Goal: Connect with others: Connect with others

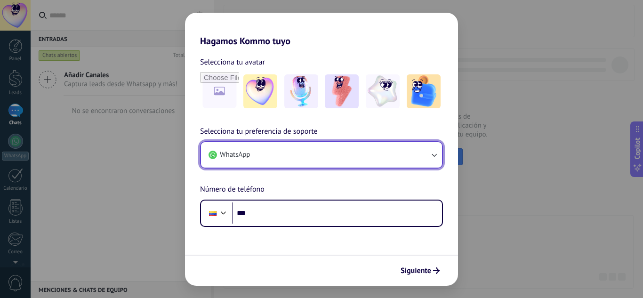
click at [335, 157] on button "WhatsApp" at bounding box center [321, 154] width 241 height 25
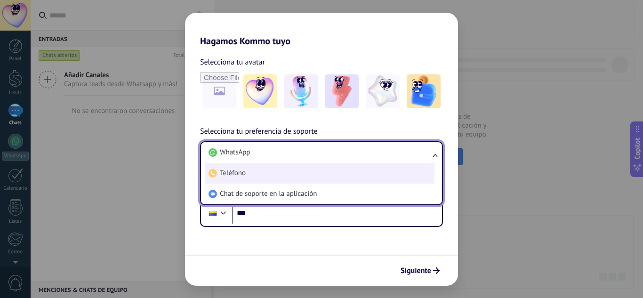
click at [279, 176] on li "Teléfono" at bounding box center [320, 173] width 230 height 21
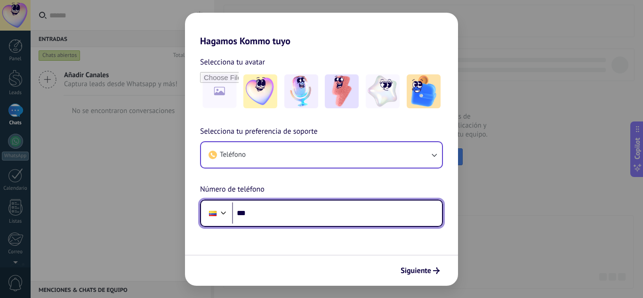
click at [283, 210] on input "***" at bounding box center [337, 213] width 210 height 22
type input "**********"
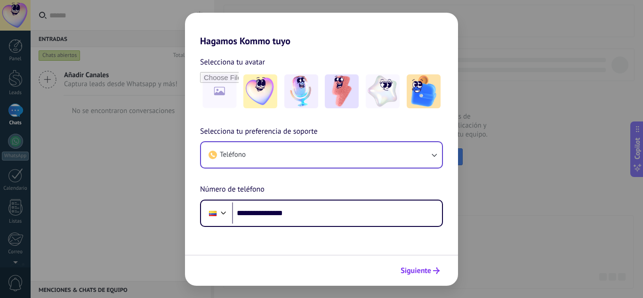
click at [421, 274] on span "Siguiente" at bounding box center [416, 270] width 31 height 7
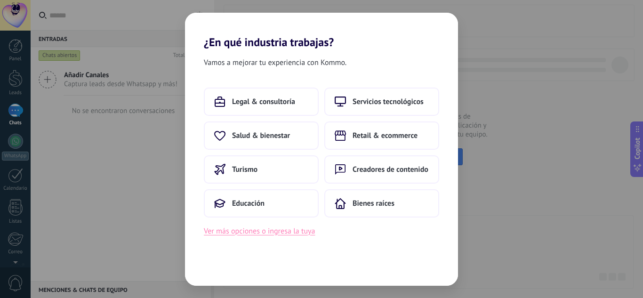
click at [300, 229] on button "Ver más opciones o ingresa la tuya" at bounding box center [259, 231] width 111 height 12
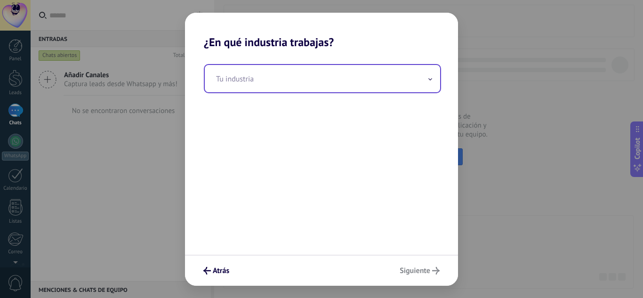
click at [298, 76] on input "text" at bounding box center [322, 78] width 235 height 27
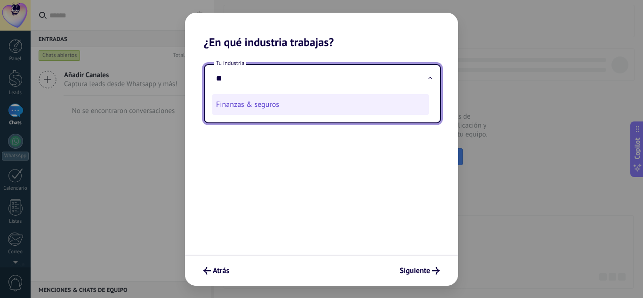
click at [278, 102] on li "Finanzas & seguros" at bounding box center [320, 104] width 217 height 21
type input "**********"
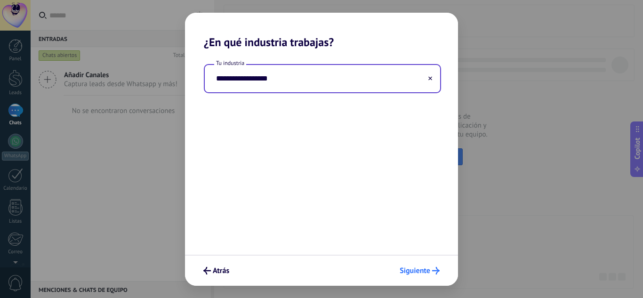
click at [421, 268] on span "Siguiente" at bounding box center [415, 270] width 31 height 7
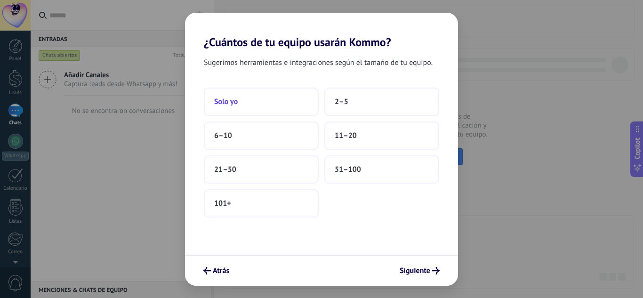
click at [281, 103] on button "Solo yo" at bounding box center [261, 102] width 115 height 28
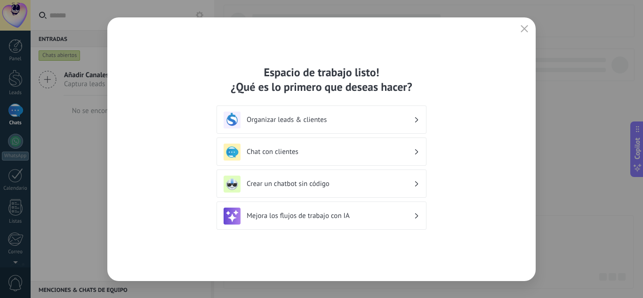
click at [329, 147] on h3 "Chat con clientes" at bounding box center [330, 151] width 167 height 9
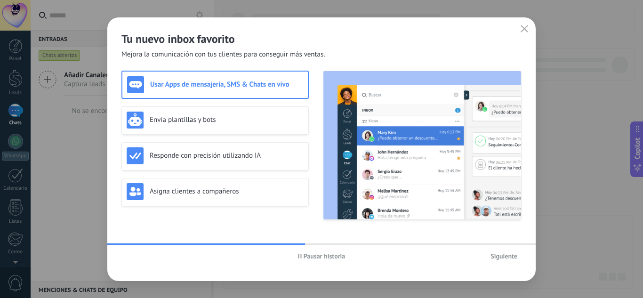
click at [245, 87] on h3 "Usar Apps de mensajería, SMS & Chats en vivo" at bounding box center [226, 84] width 153 height 9
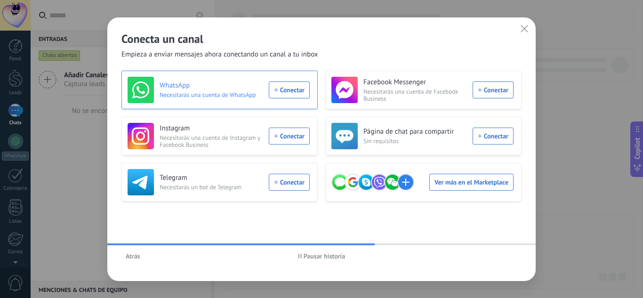
click at [289, 90] on div "WhatsApp Necesitarás una cuenta de WhatsApp Conectar" at bounding box center [219, 90] width 182 height 26
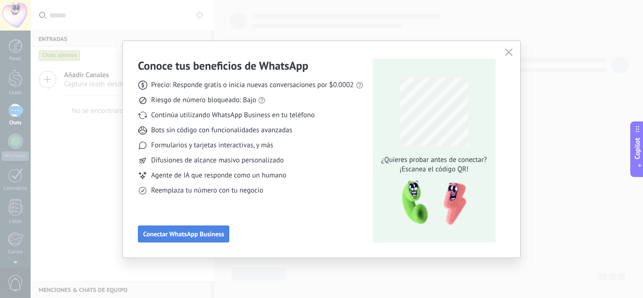
click at [222, 229] on button "Conectar WhatsApp Business" at bounding box center [183, 234] width 91 height 17
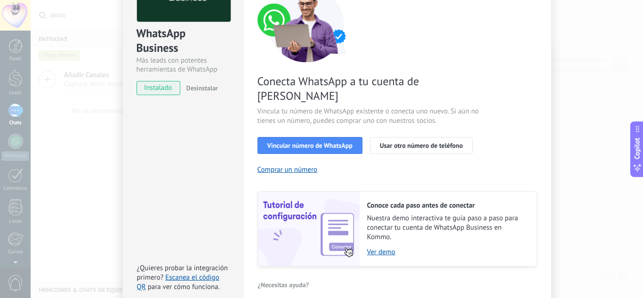
scroll to position [120, 0]
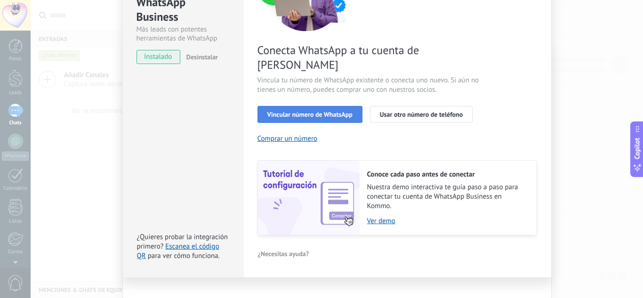
click at [346, 111] on span "Vincular número de WhatsApp" at bounding box center [309, 114] width 85 height 7
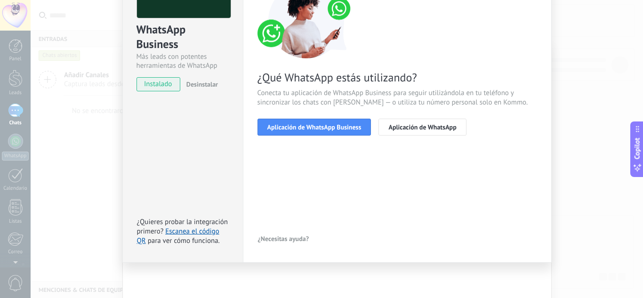
scroll to position [93, 0]
click at [301, 126] on span "Aplicación de WhatsApp Business" at bounding box center [314, 127] width 94 height 7
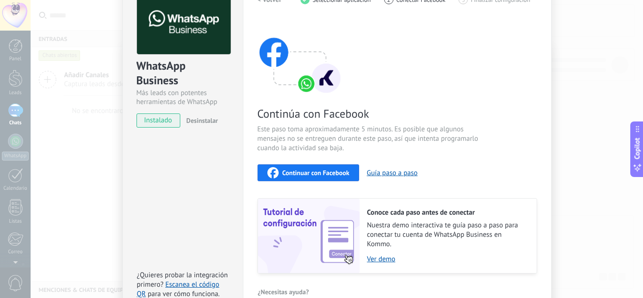
scroll to position [0, 0]
